Goal: Task Accomplishment & Management: Use online tool/utility

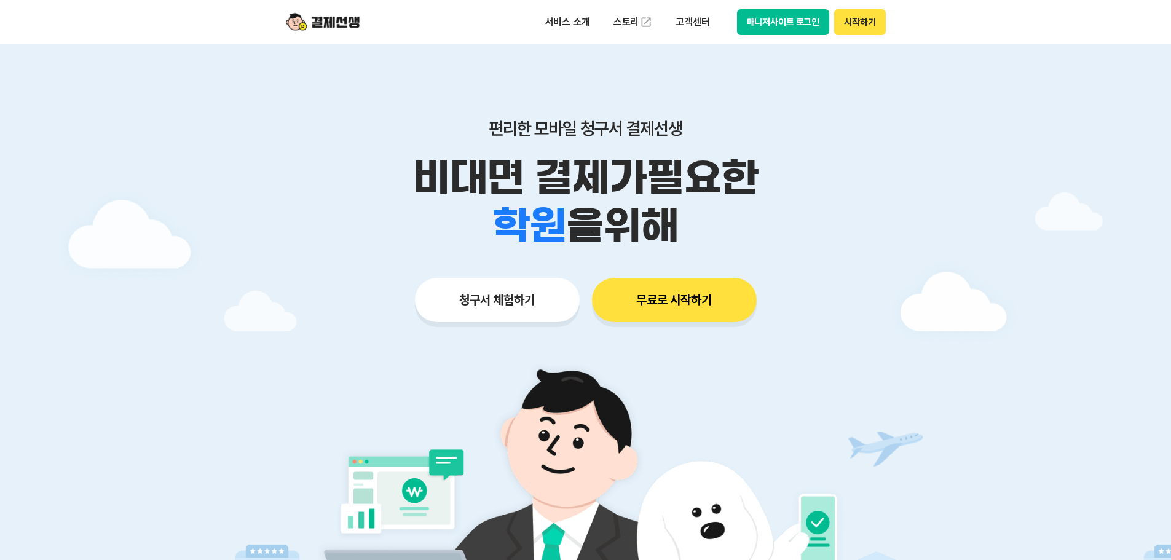
click at [551, 319] on button "청구서 체험하기" at bounding box center [497, 300] width 165 height 44
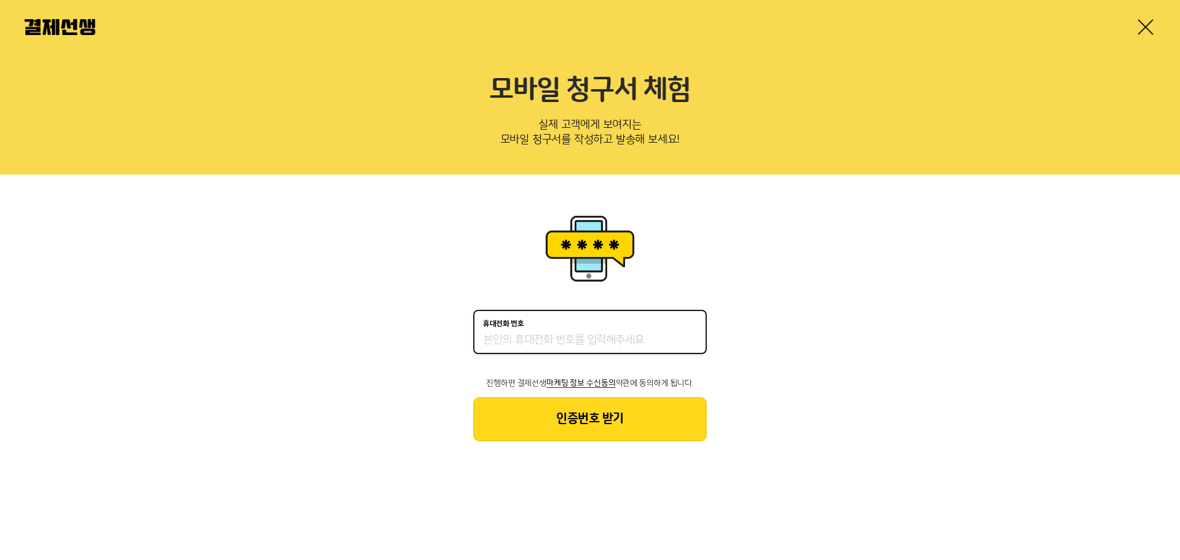
click at [554, 337] on input "휴대전화 번호" at bounding box center [590, 340] width 214 height 15
type input "01044567187"
click at [569, 433] on button "인증번호 받기" at bounding box center [590, 419] width 234 height 44
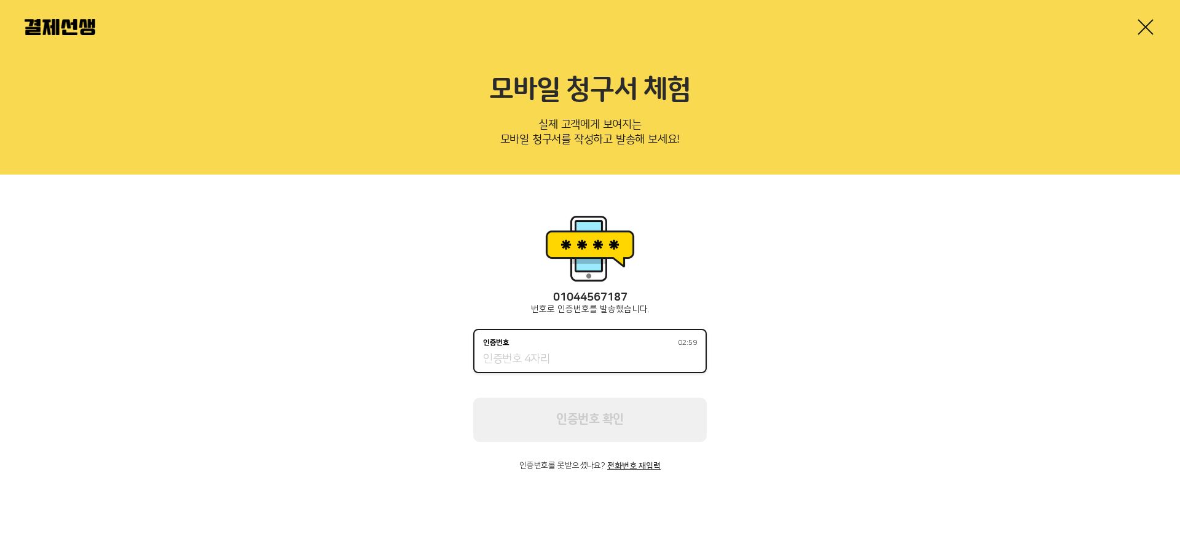
click at [577, 354] on input "인증번호 02:59" at bounding box center [590, 359] width 214 height 15
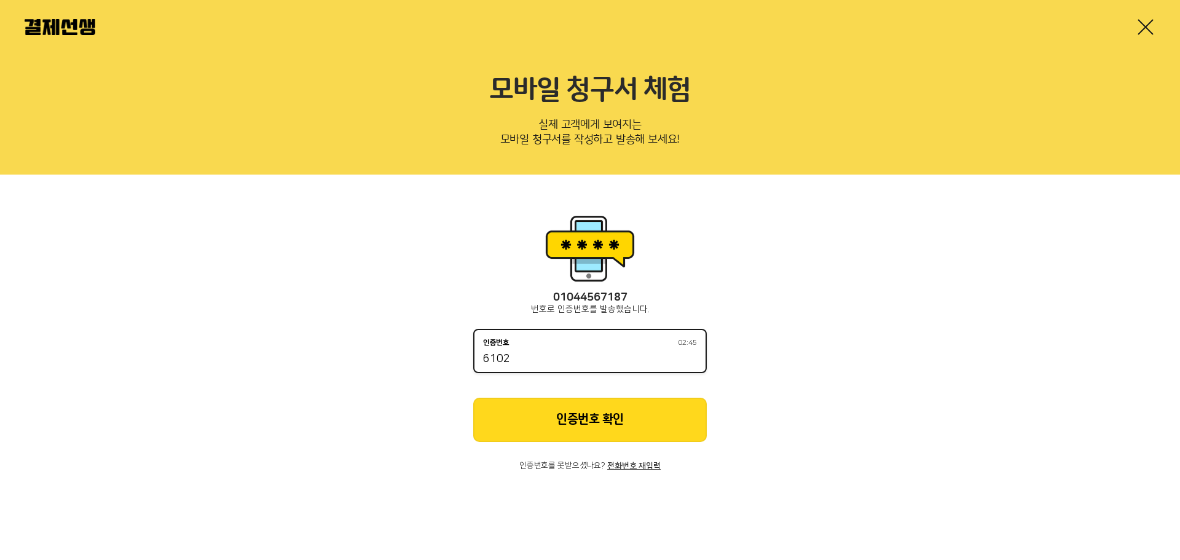
type input "6102"
click at [607, 409] on button "인증번호 확인" at bounding box center [590, 420] width 234 height 44
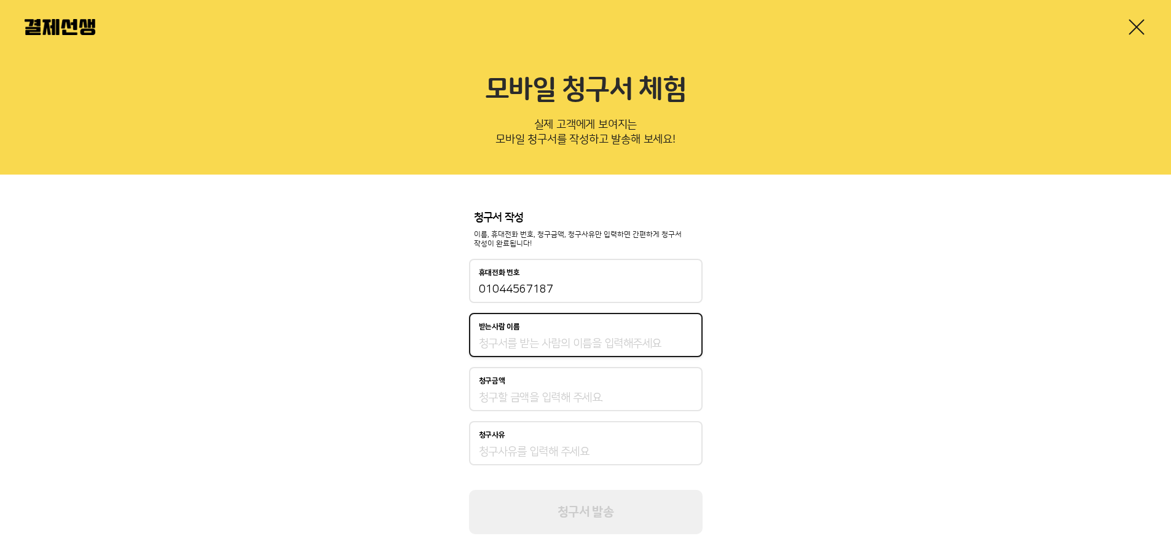
click at [575, 346] on input "받는사람 이름" at bounding box center [586, 343] width 214 height 15
click at [538, 340] on input "받는사람 이름" at bounding box center [586, 343] width 214 height 15
type input "x"
type input "테스트"
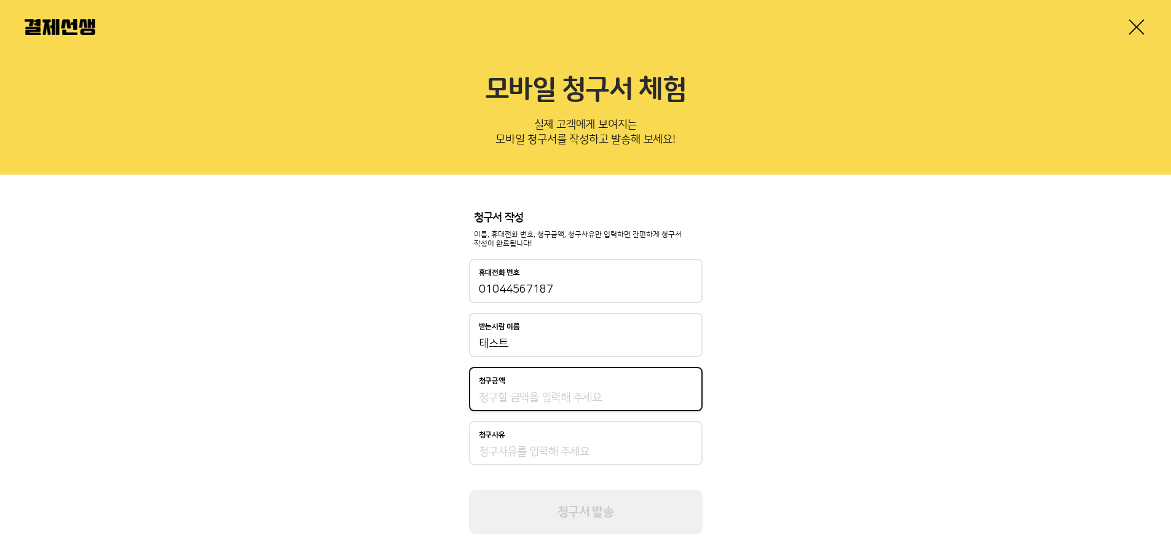
click at [531, 405] on input "청구금액" at bounding box center [586, 397] width 214 height 15
type input "100,000"
click at [588, 447] on input "청구사유" at bounding box center [586, 451] width 214 height 15
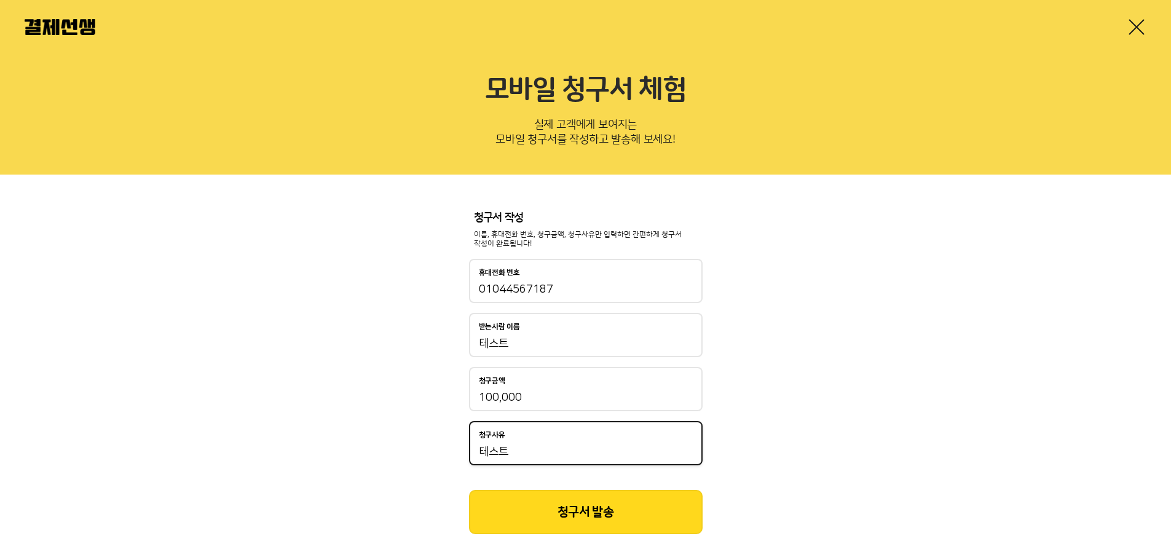
type input "테스트"
click at [553, 514] on button "청구서 발송" at bounding box center [586, 512] width 234 height 44
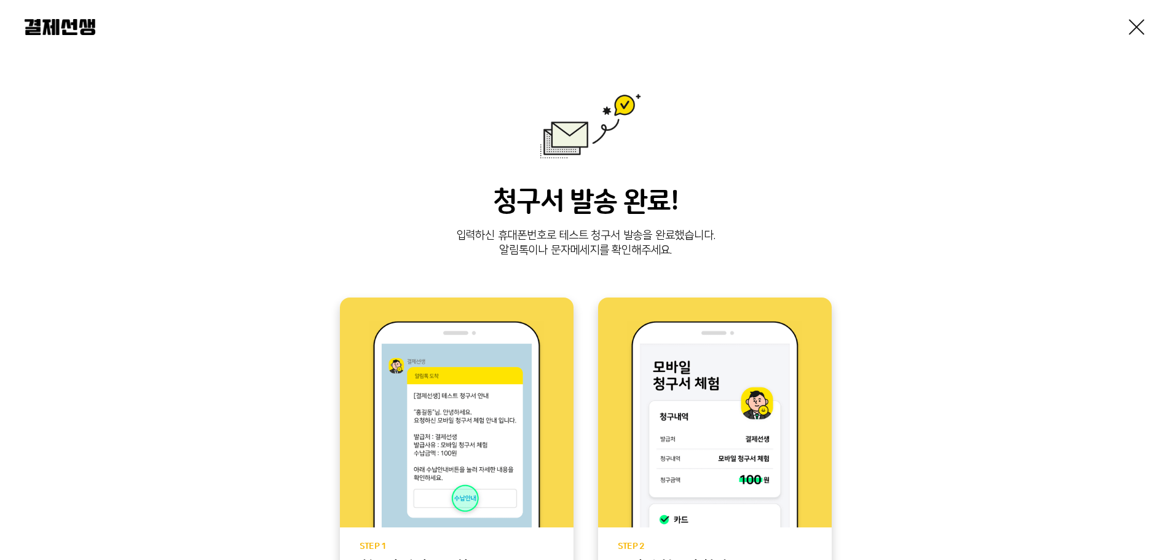
click at [829, 149] on div "청구서 발송 완료! 입력하신 휴대폰번호로 테스트 청구서 발송을 완료했습니다. 알림톡이나 문자메세지를 확인해주세요. STEP 1 청구서 알림톡 …" at bounding box center [586, 400] width 1122 height 615
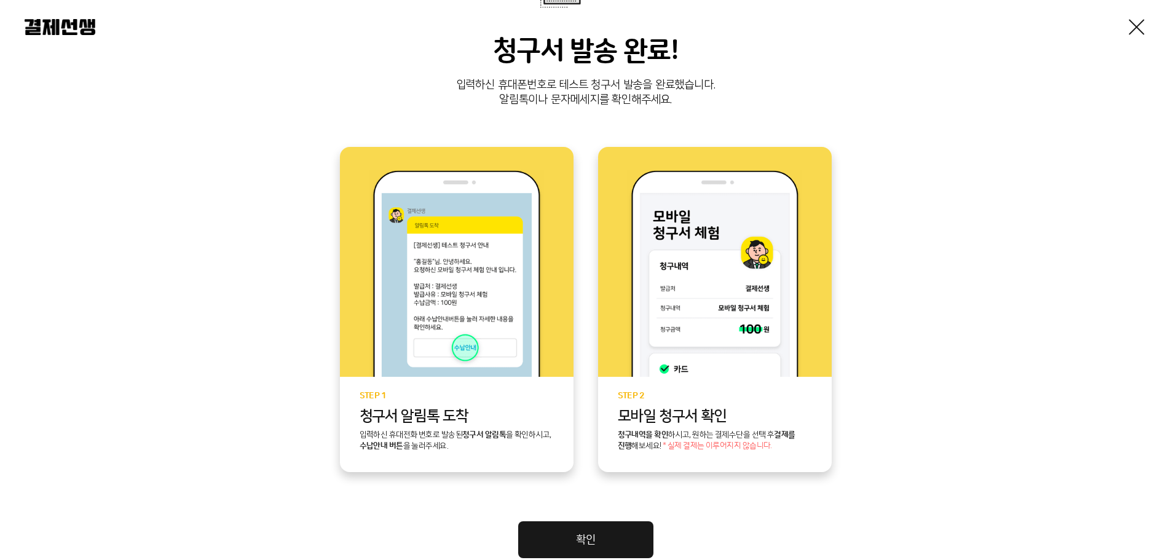
scroll to position [235, 0]
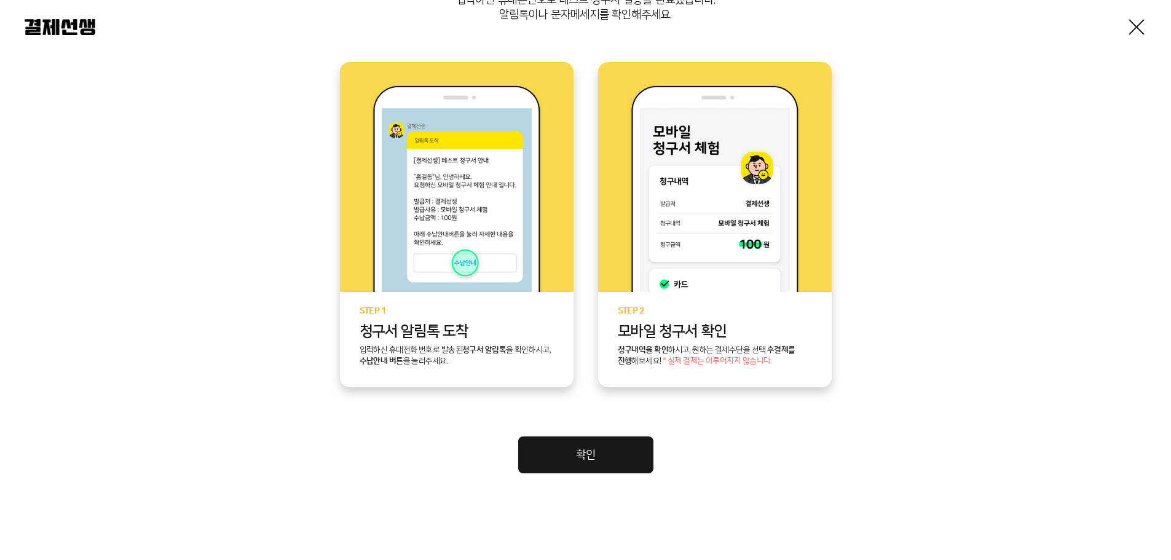
click at [607, 447] on link "확인" at bounding box center [585, 454] width 135 height 37
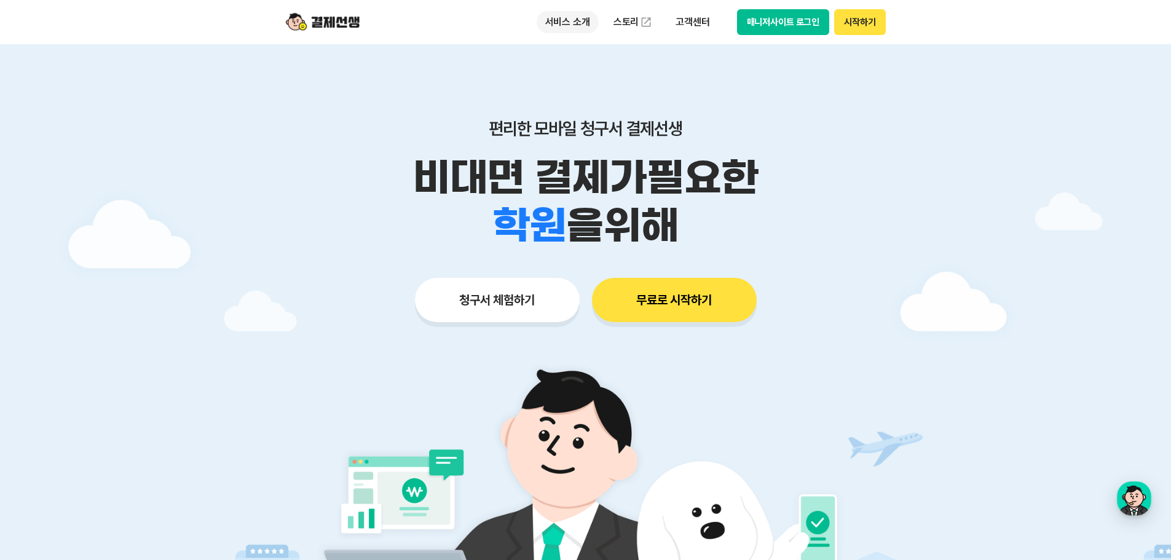
click at [576, 23] on p "서비스 소개" at bounding box center [568, 22] width 62 height 22
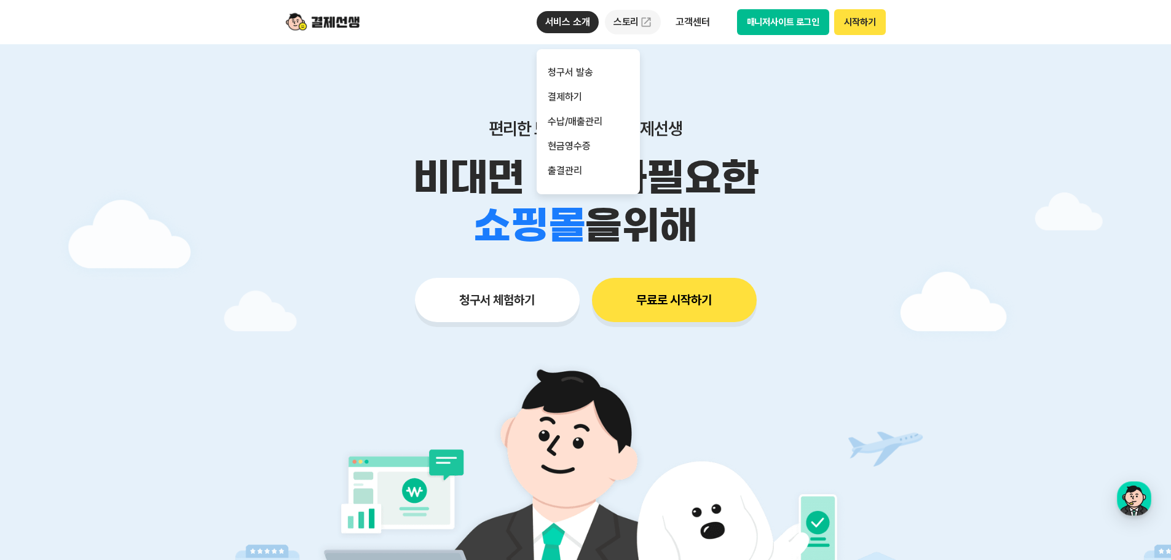
click at [627, 22] on link "스토리" at bounding box center [633, 22] width 57 height 25
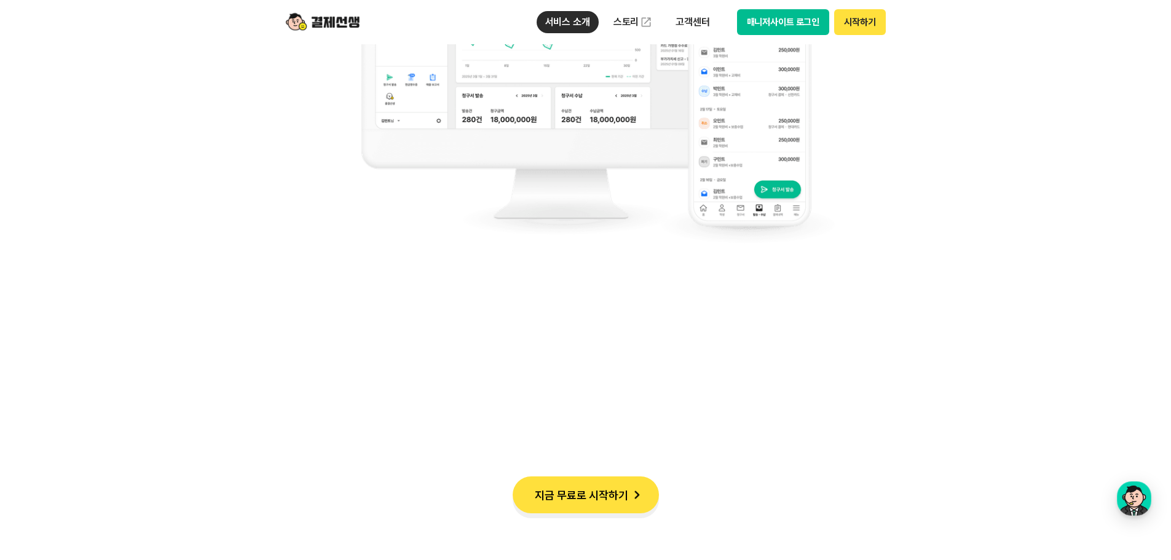
click at [599, 388] on div "누적 가맹점 수 90,000개" at bounding box center [586, 405] width 602 height 197
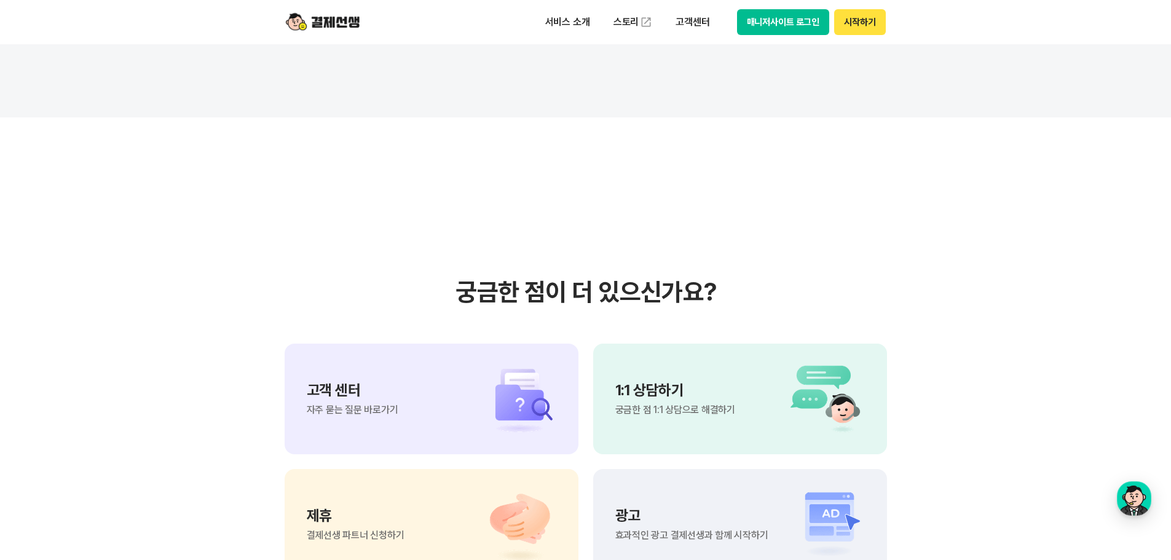
scroll to position [10202, 0]
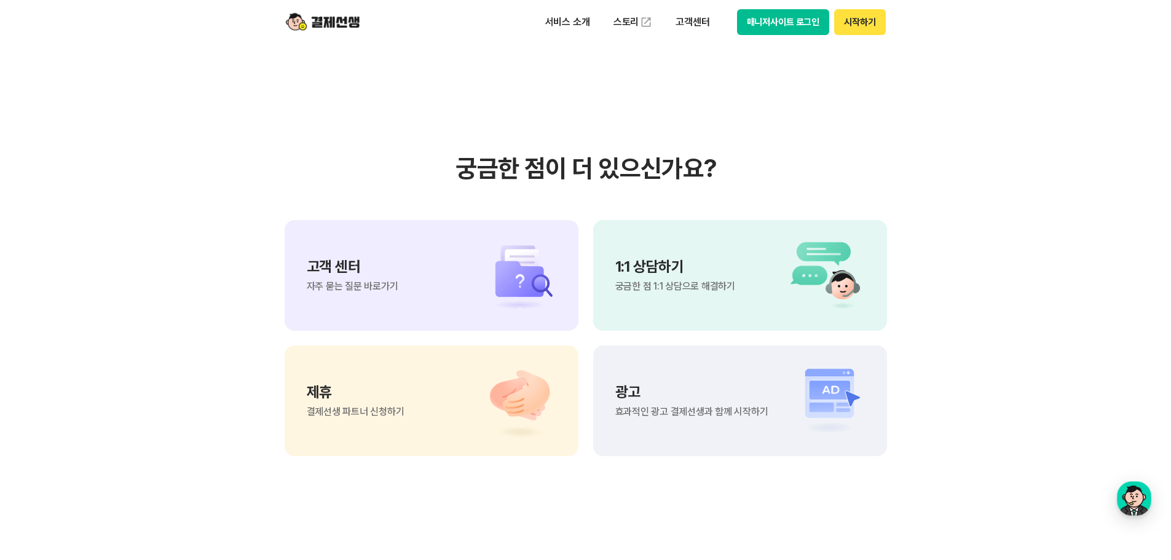
click at [514, 402] on img at bounding box center [513, 401] width 86 height 74
click at [798, 410] on img at bounding box center [822, 401] width 86 height 74
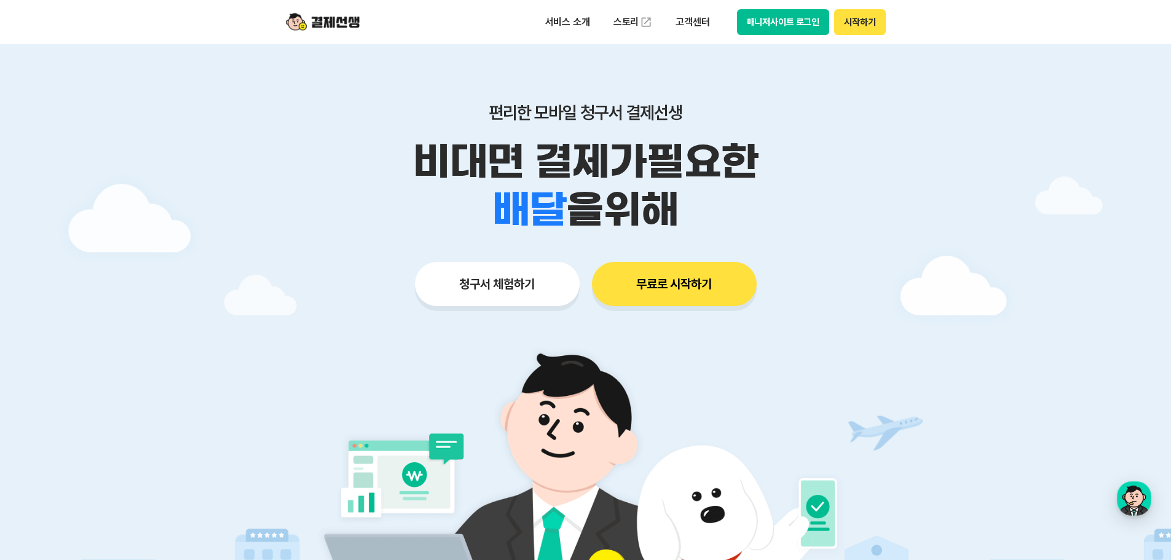
scroll to position [0, 0]
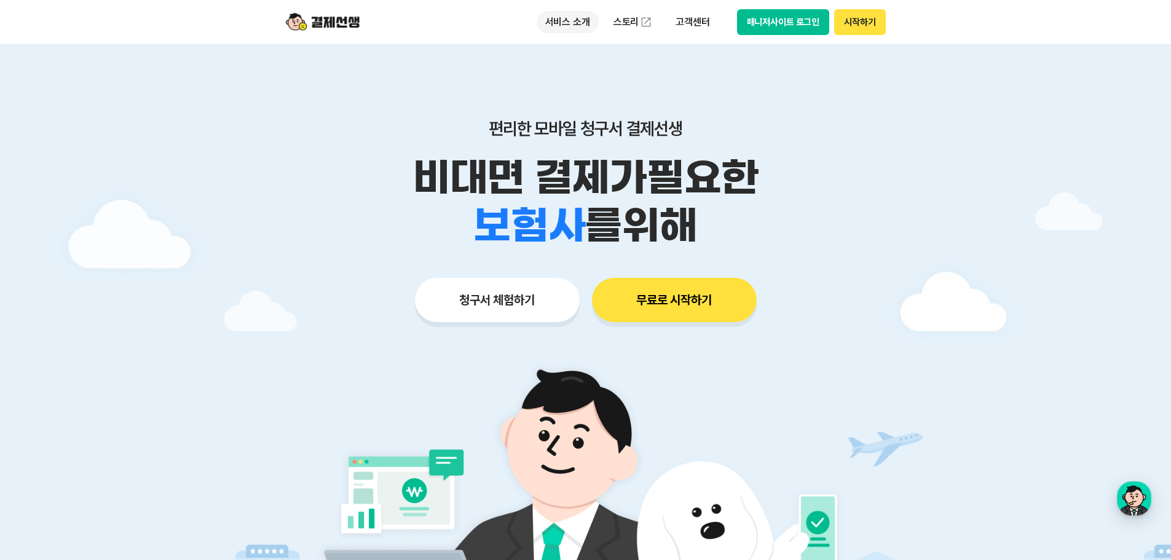
click at [588, 26] on p "서비스 소개" at bounding box center [568, 22] width 62 height 22
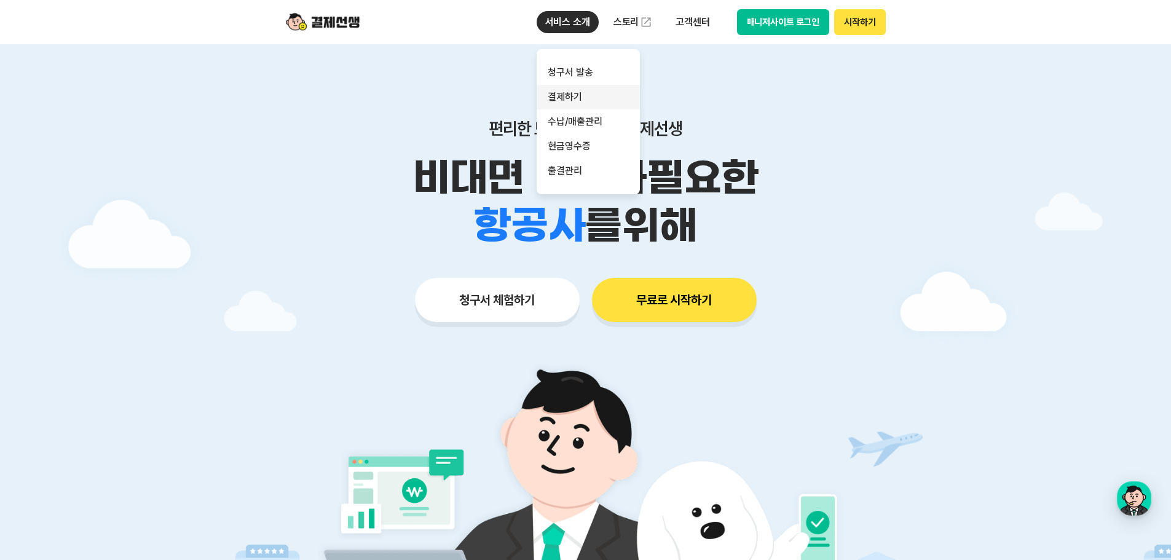
click at [575, 89] on link "결제하기" at bounding box center [588, 97] width 103 height 25
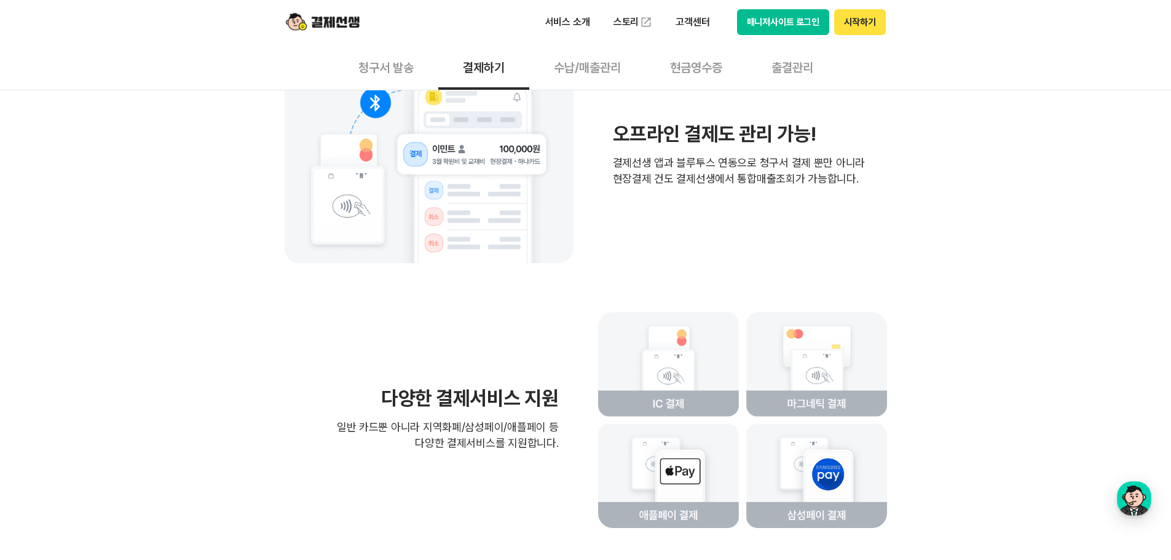
scroll to position [2458, 0]
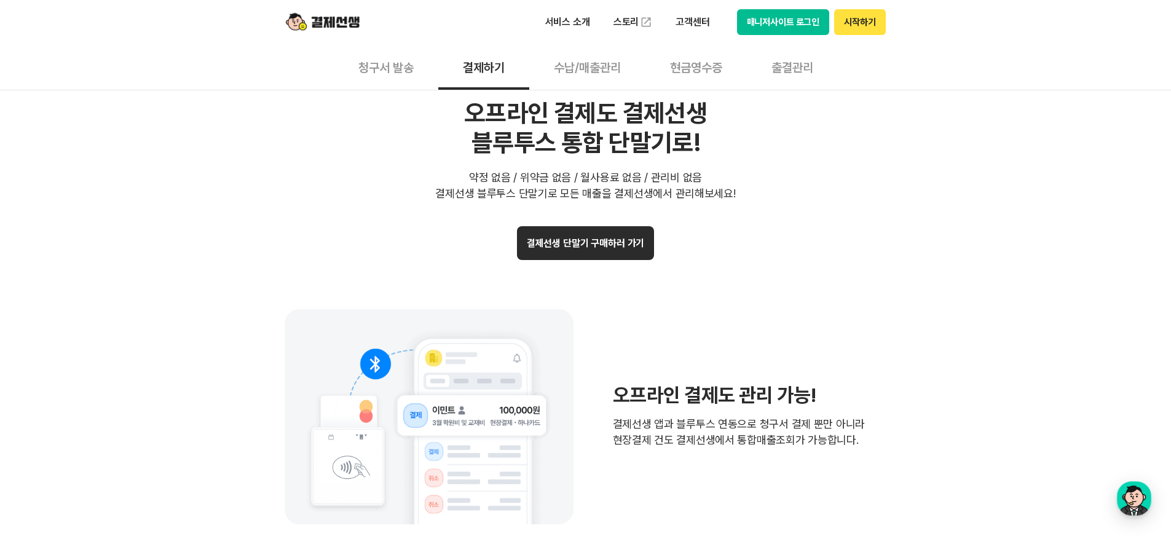
click at [573, 67] on button "수납/매출관리" at bounding box center [587, 66] width 116 height 45
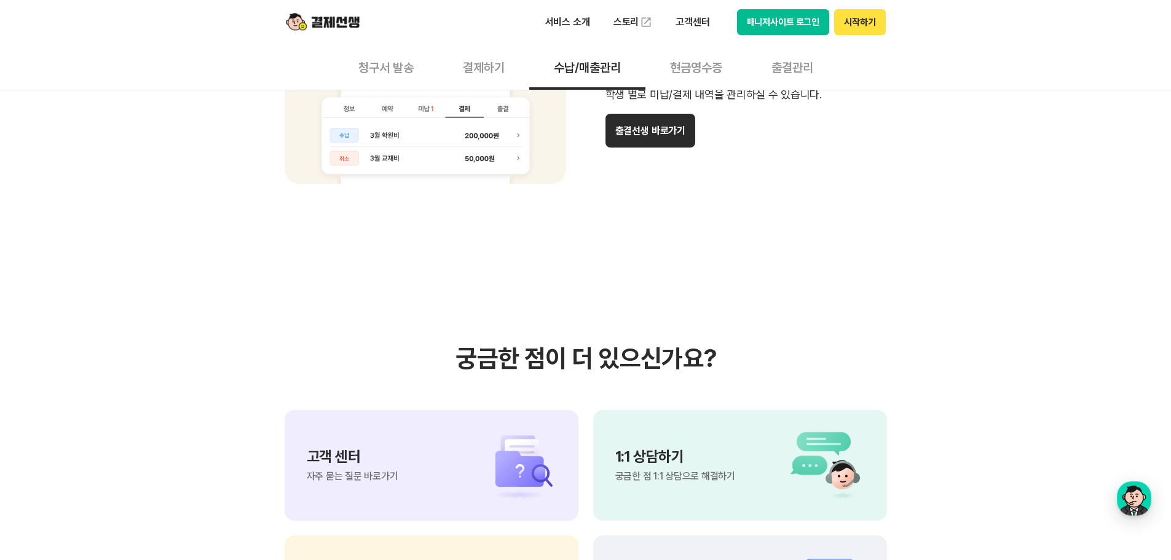
scroll to position [983, 0]
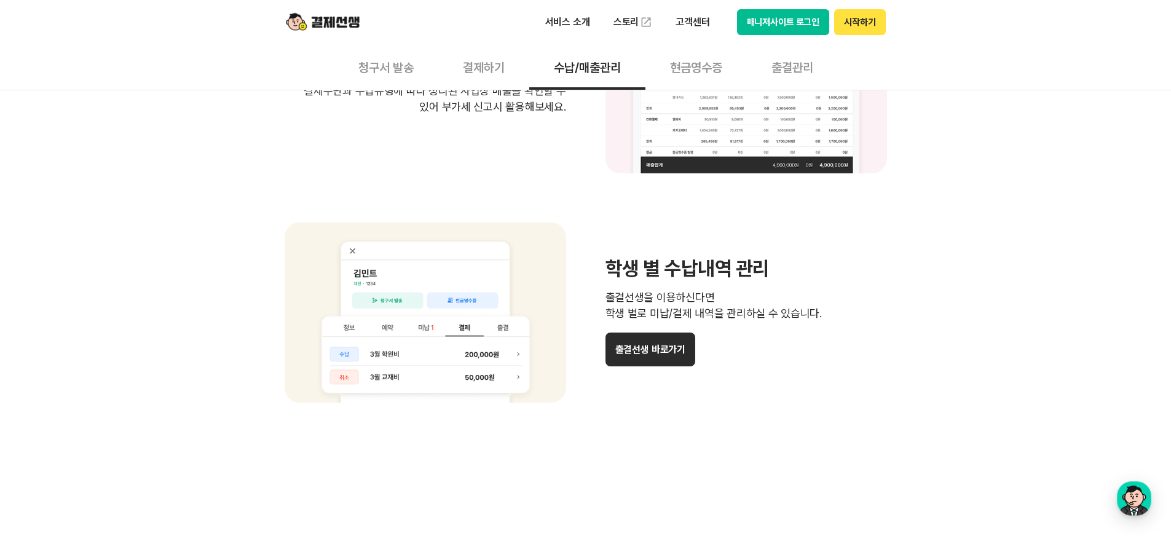
click at [396, 66] on button "청구서 발송" at bounding box center [386, 66] width 104 height 45
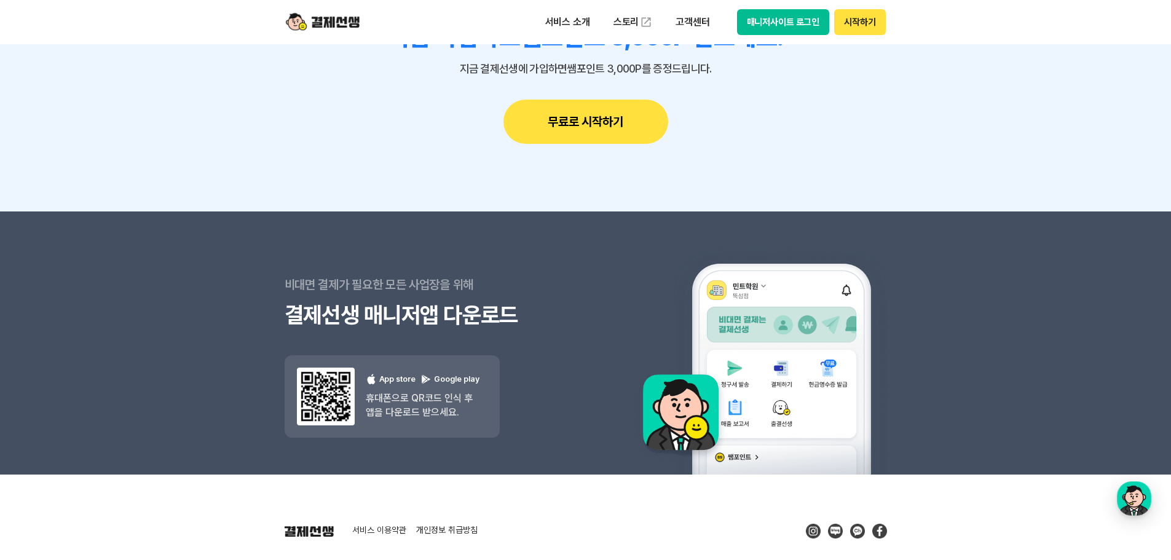
scroll to position [3515, 0]
